Goal: Navigation & Orientation: Understand site structure

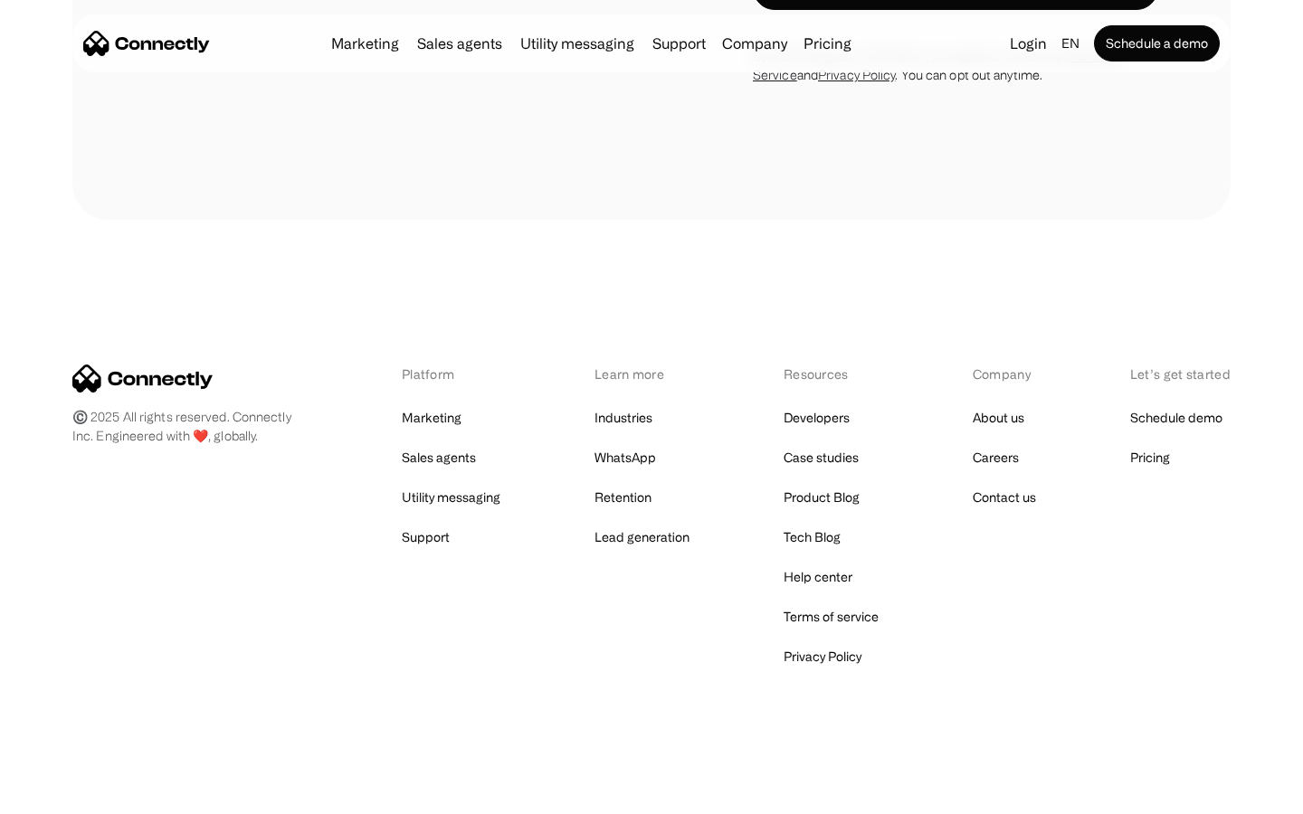
scroll to position [1527, 0]
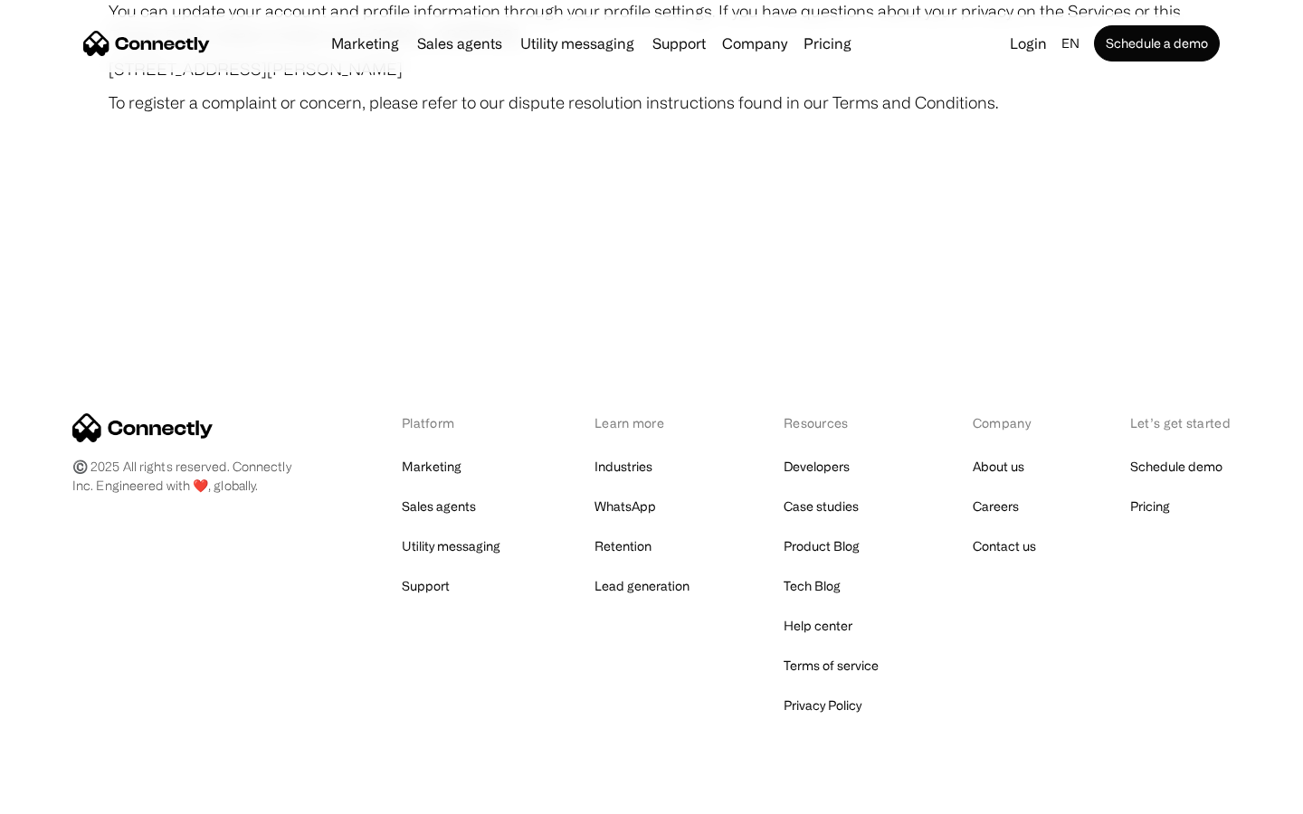
scroll to position [10533, 0]
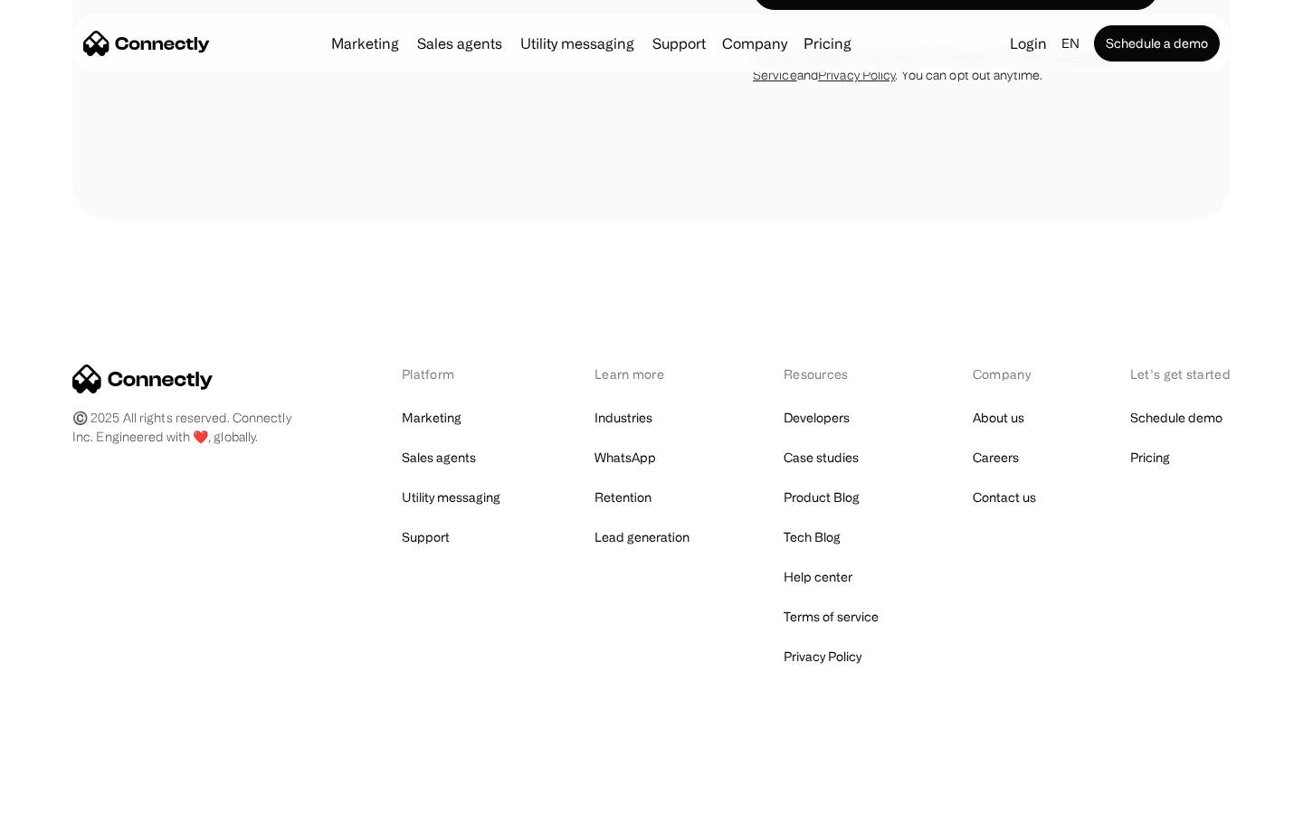
scroll to position [5877, 0]
